Goal: Task Accomplishment & Management: Use online tool/utility

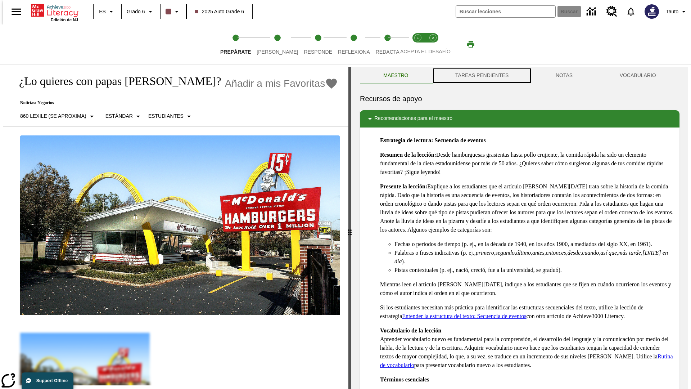
click at [481, 76] on button "TAREAS PENDIENTES" at bounding box center [482, 75] width 100 height 17
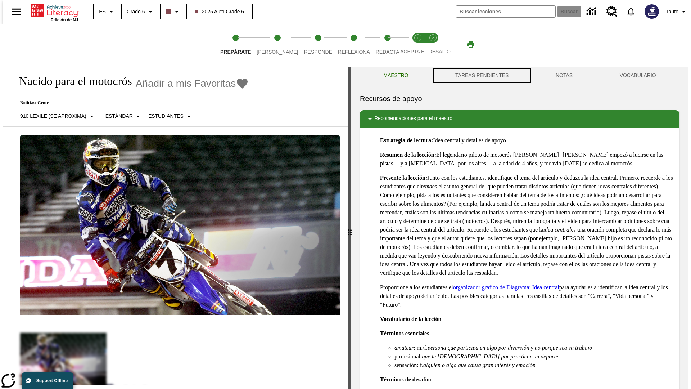
click at [481, 76] on button "TAREAS PENDIENTES" at bounding box center [482, 75] width 100 height 17
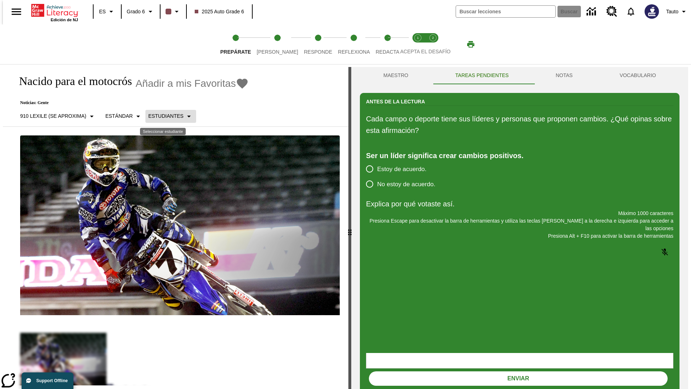
click at [165, 116] on p "Estudiantes" at bounding box center [165, 116] width 35 height 8
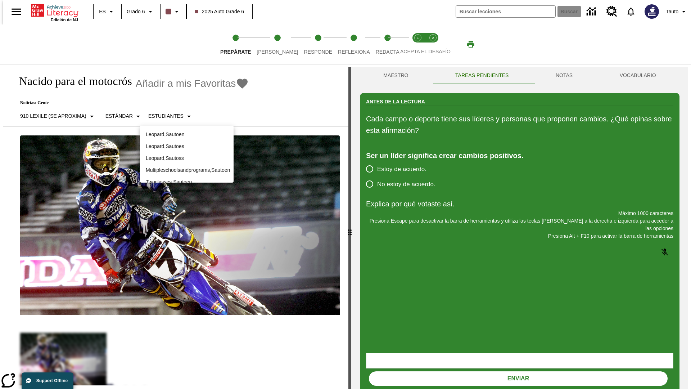
click at [187, 146] on p "Leopard , Sautoes" at bounding box center [187, 147] width 82 height 8
